Goal: Entertainment & Leisure: Consume media (video, audio)

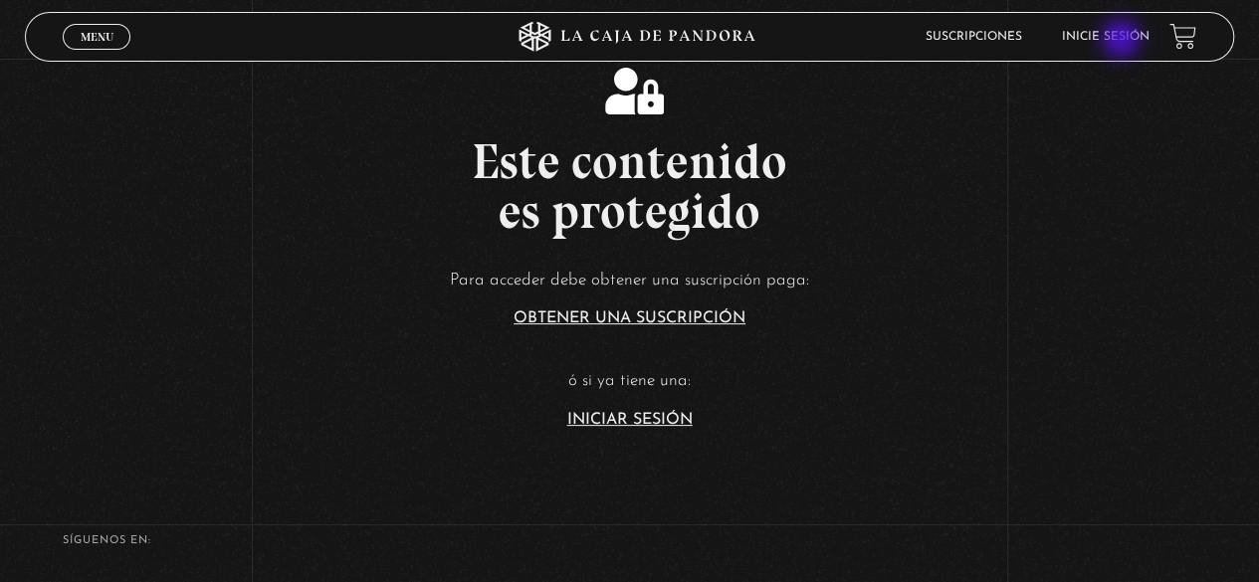
click at [1123, 41] on link "Inicie sesión" at bounding box center [1106, 37] width 88 height 12
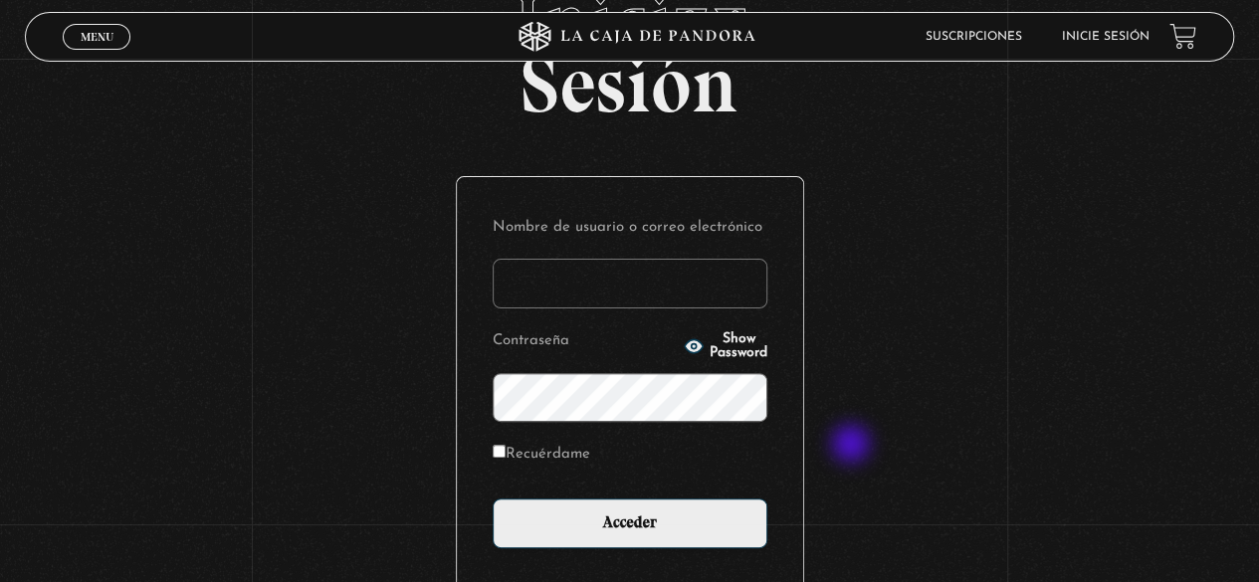
scroll to position [280, 0]
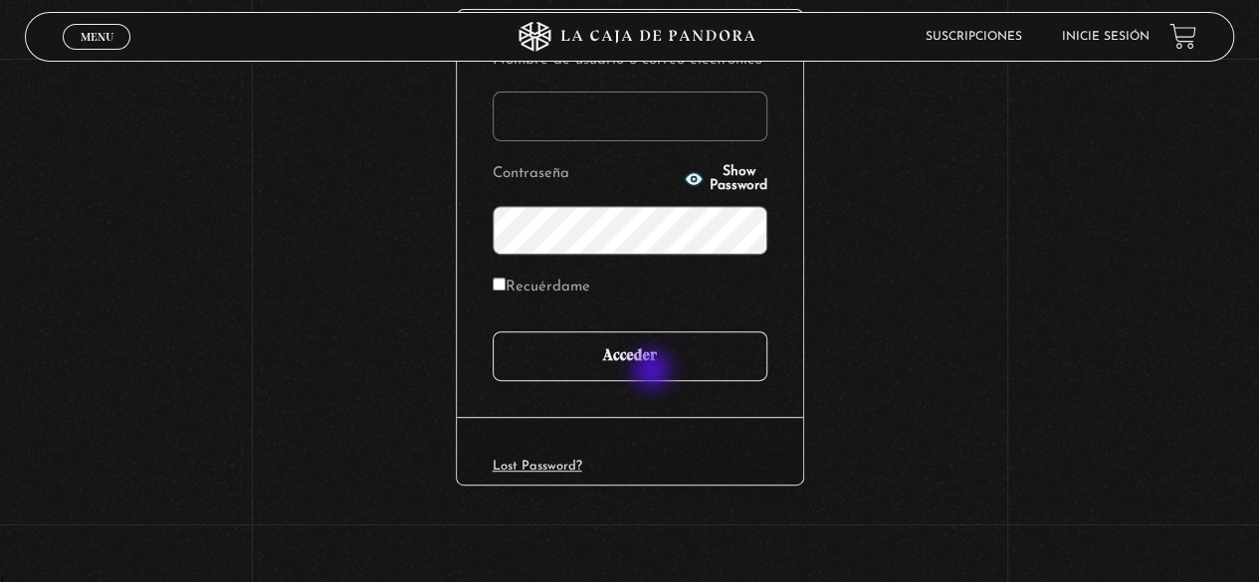
type input "[EMAIL_ADDRESS][DOMAIN_NAME]"
click at [655, 353] on input "Acceder" at bounding box center [630, 356] width 275 height 50
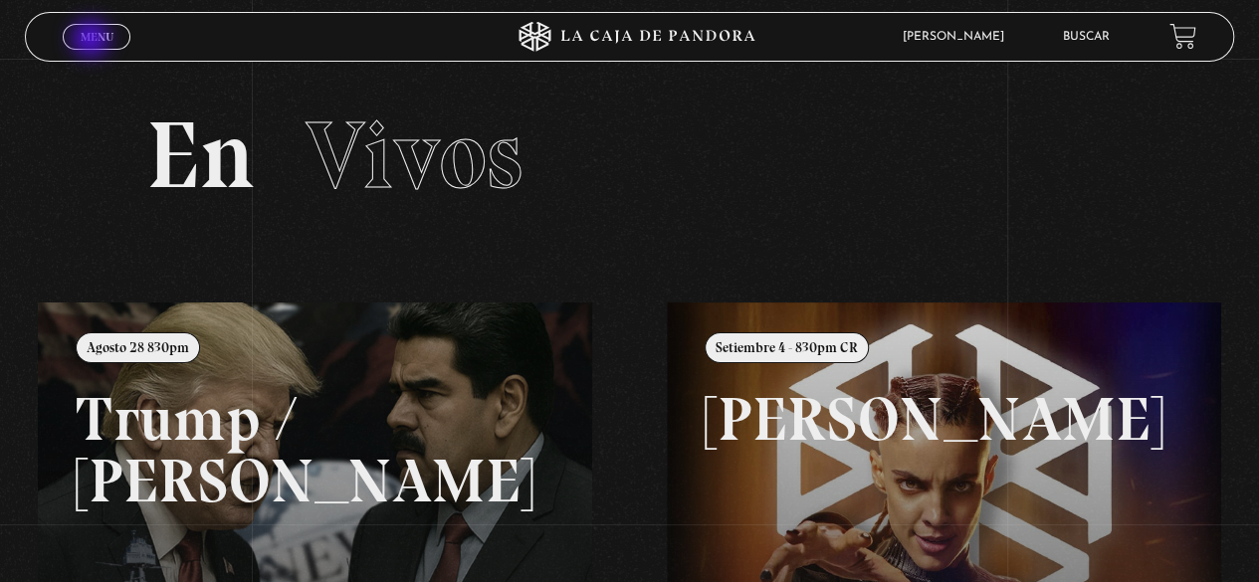
click at [93, 41] on span "Menu" at bounding box center [97, 37] width 33 height 12
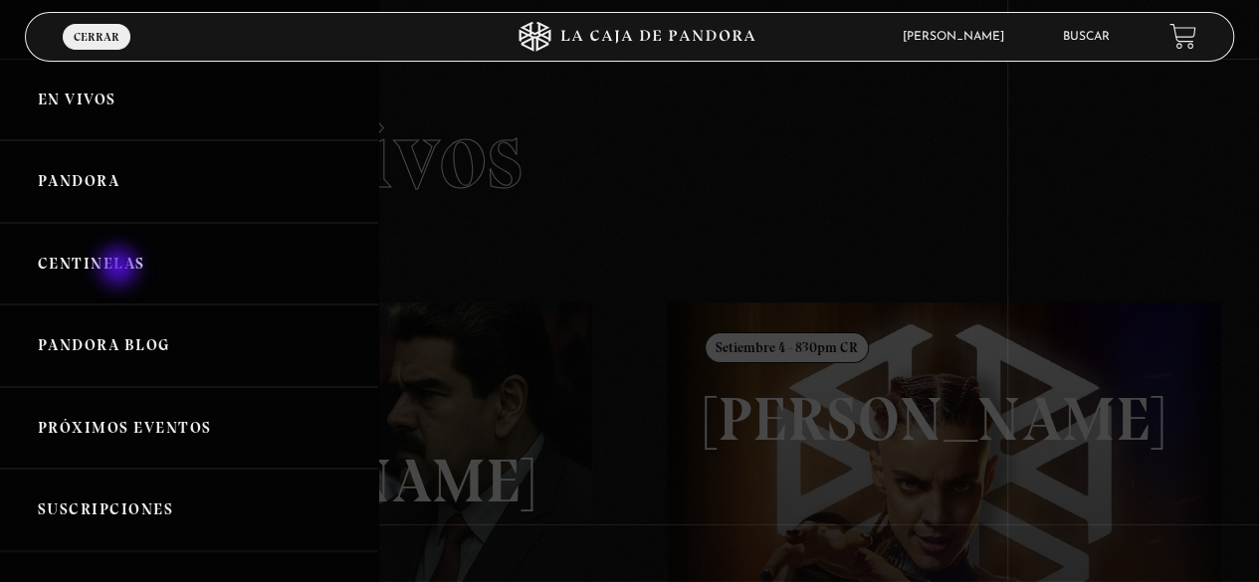
click at [120, 269] on link "Centinelas" at bounding box center [189, 264] width 378 height 83
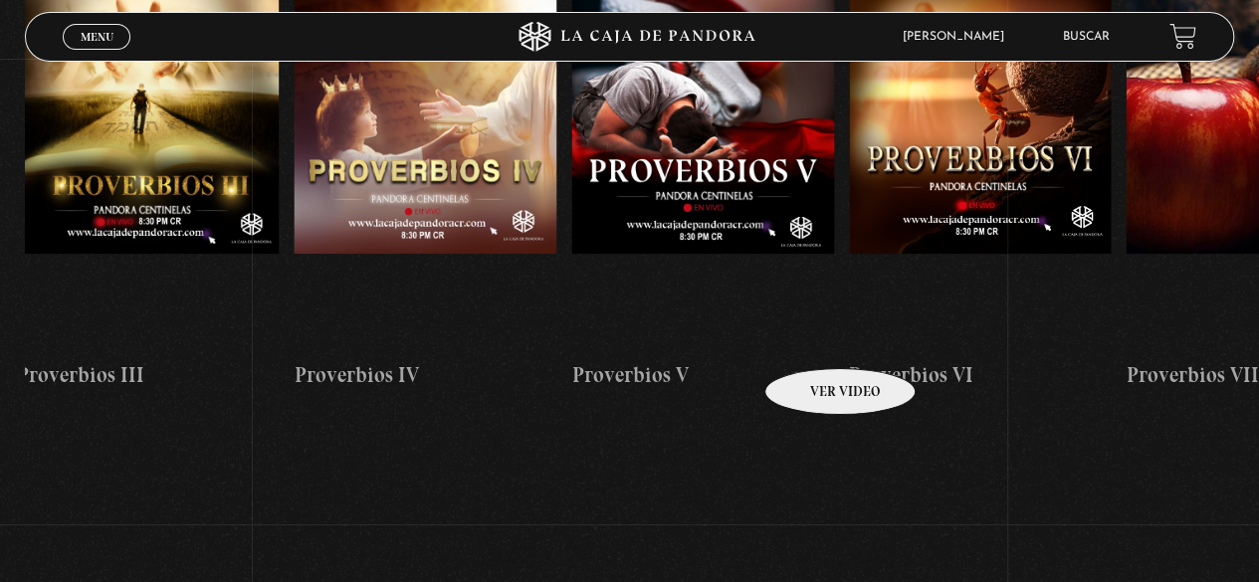
scroll to position [396, 0]
drag, startPoint x: 1091, startPoint y: 328, endPoint x: 814, endPoint y: 338, distance: 276.9
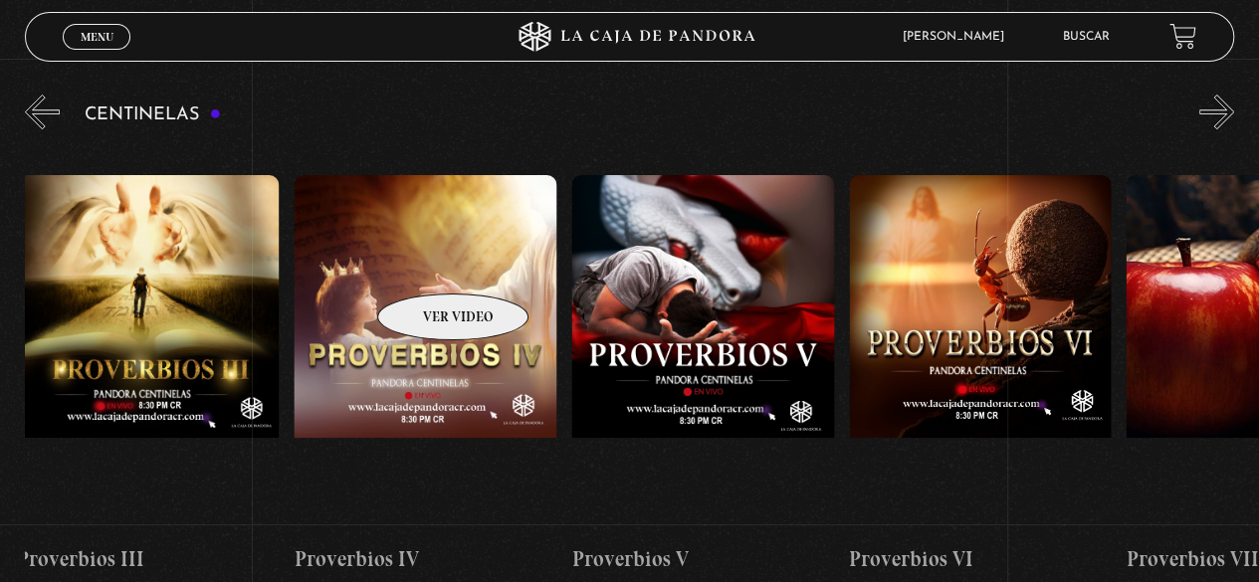
click at [428, 258] on figure at bounding box center [425, 354] width 263 height 358
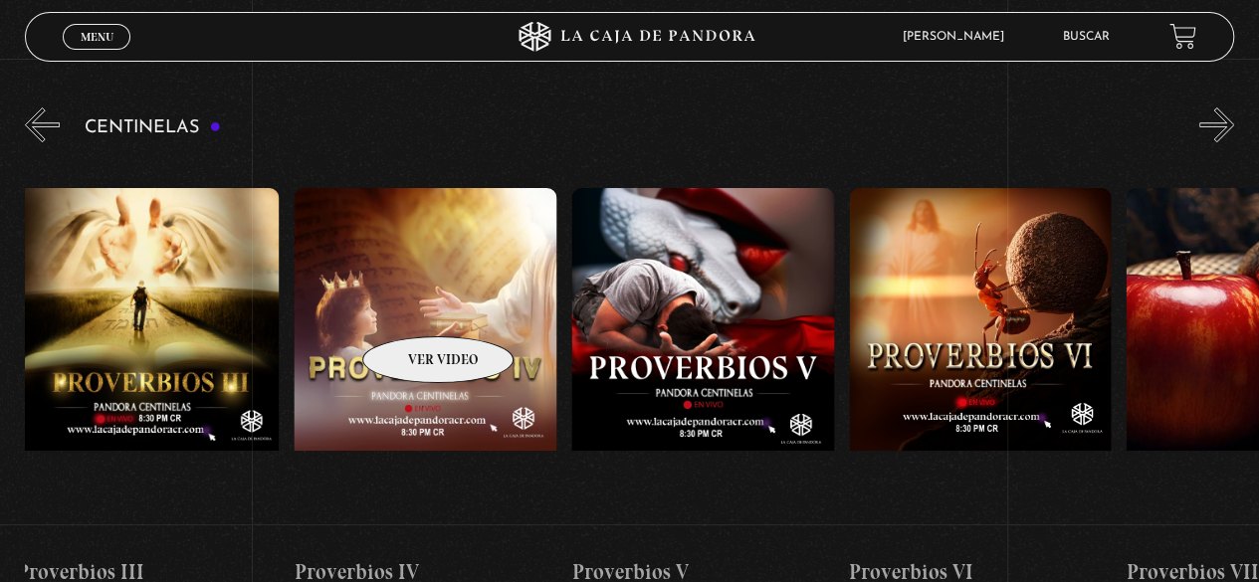
click at [412, 309] on figure at bounding box center [425, 367] width 263 height 358
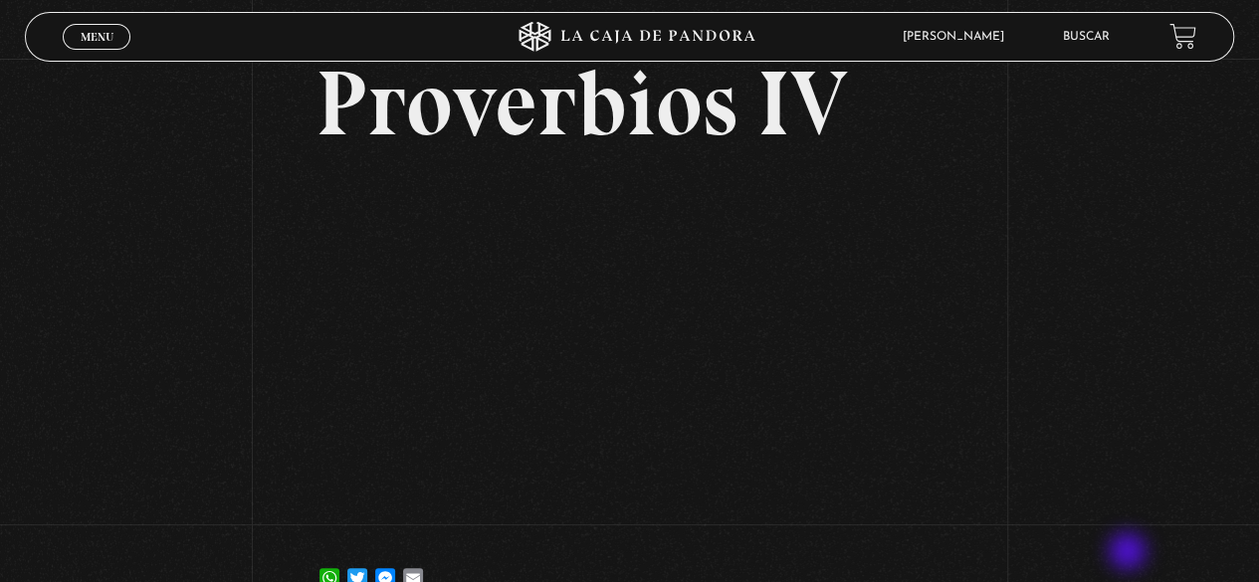
scroll to position [98, 0]
